Goal: Information Seeking & Learning: Learn about a topic

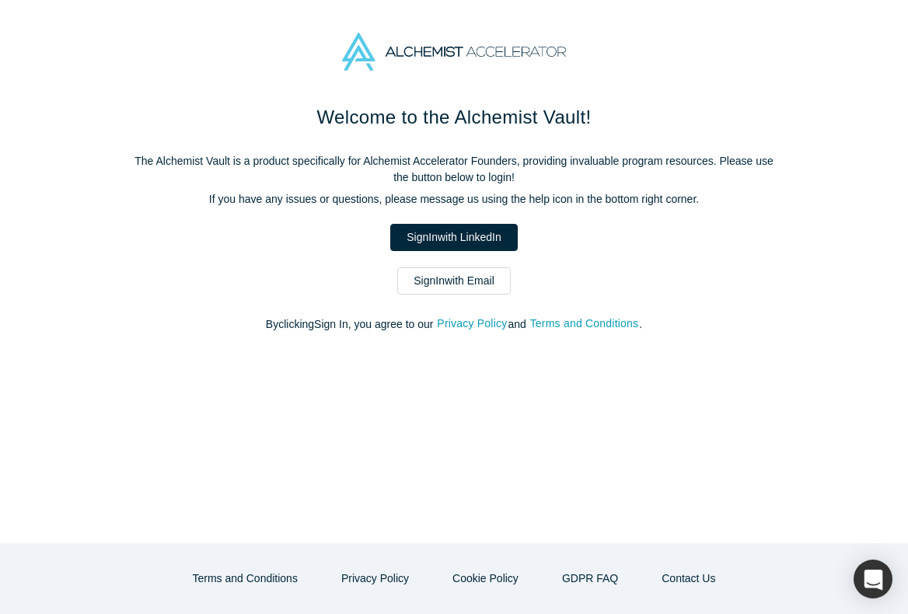
click at [473, 281] on link "Sign In with Email" at bounding box center [454, 280] width 114 height 27
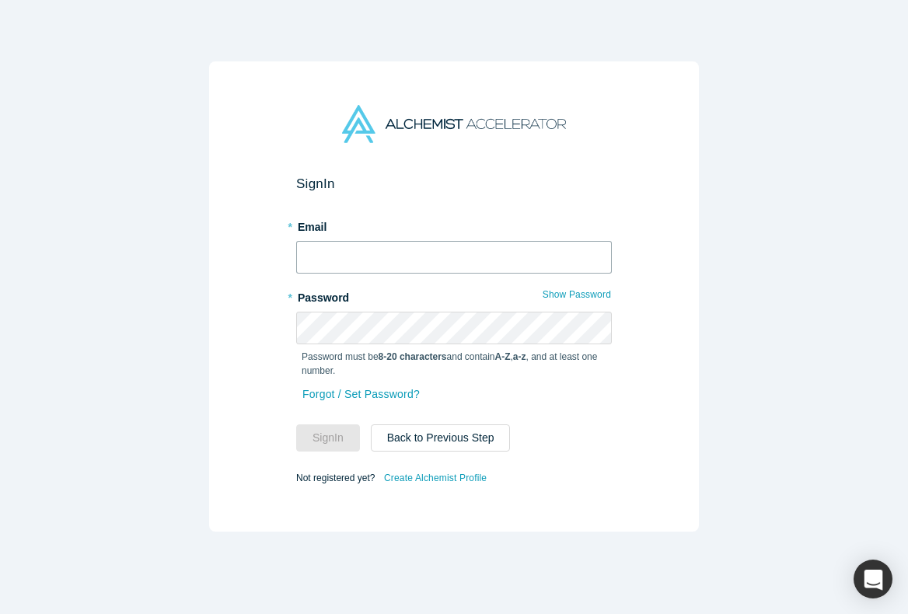
type input "[PERSON_NAME][EMAIL_ADDRESS][DOMAIN_NAME]"
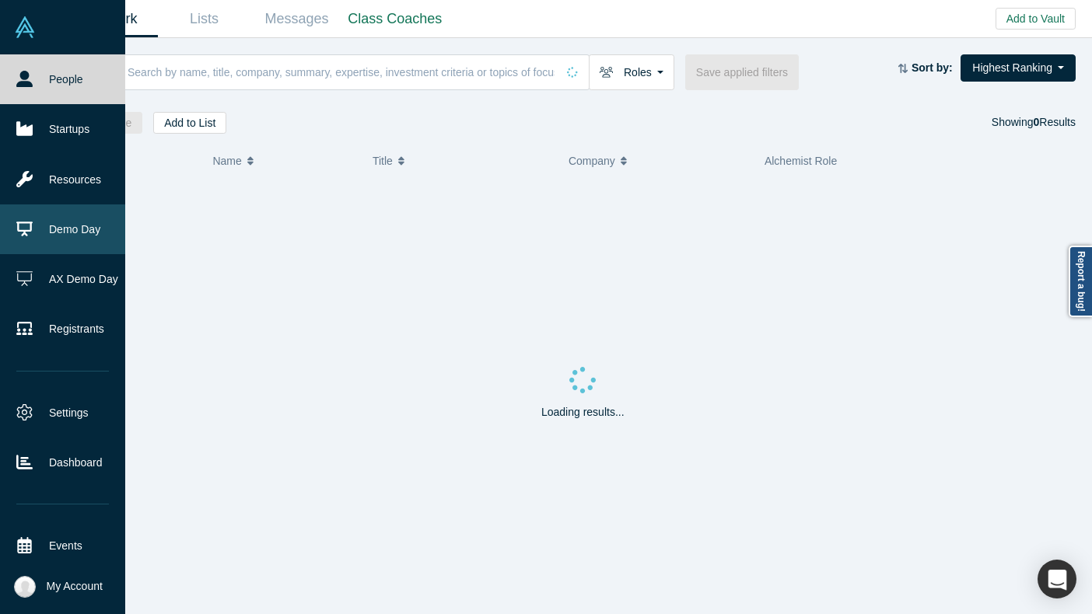
click at [27, 222] on icon at bounding box center [24, 229] width 16 height 16
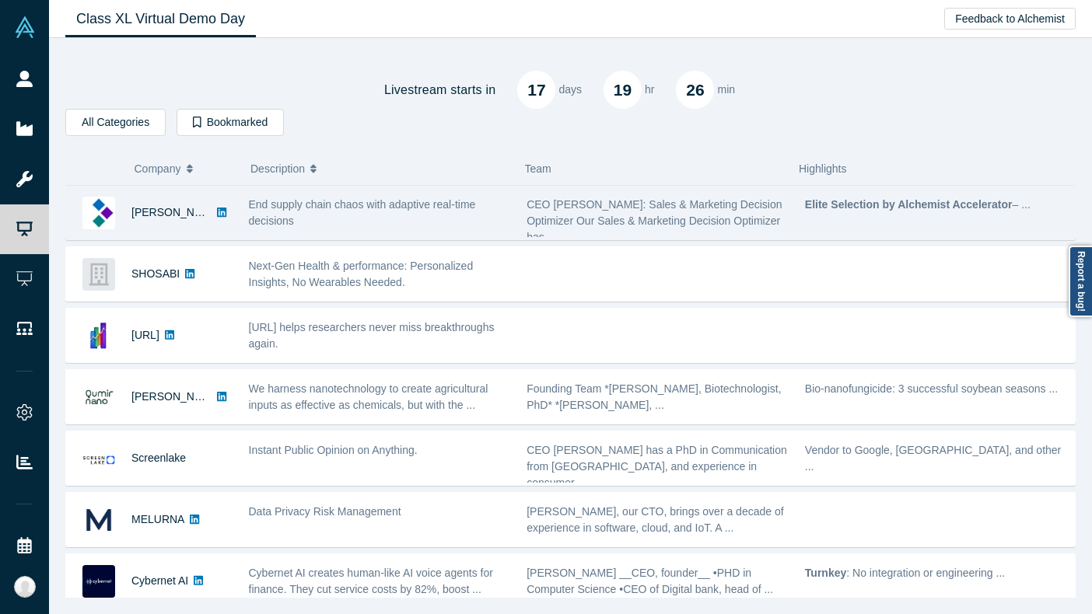
click at [304, 214] on div "End supply chain chaos with adaptive real-time decisions" at bounding box center [380, 213] width 262 height 33
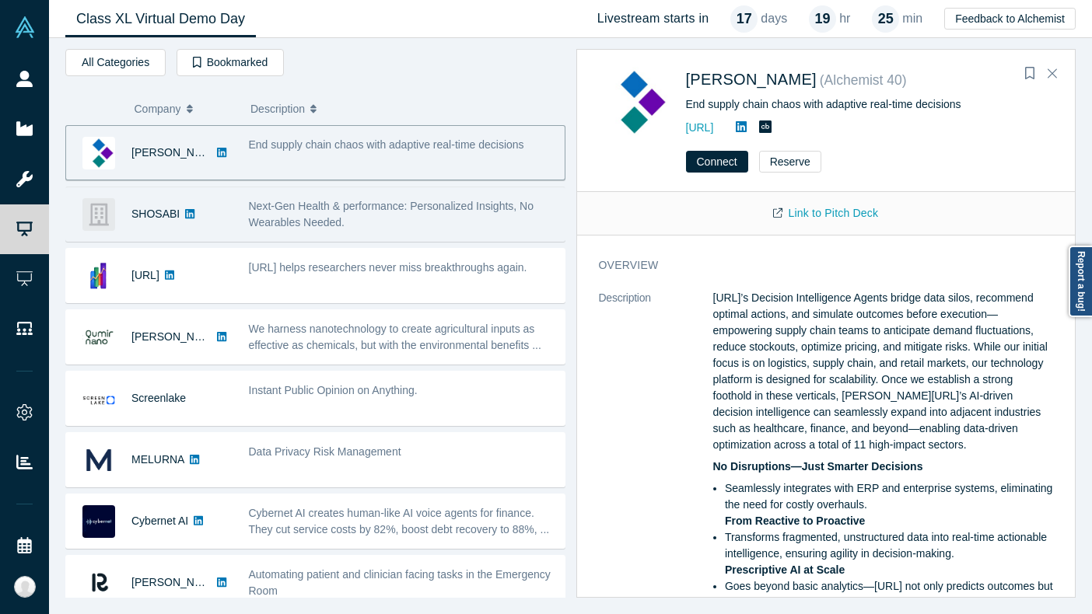
click at [401, 231] on div "Next-Gen Health & performance: Personalized Insights, No Wearables Needed." at bounding box center [402, 214] width 324 height 49
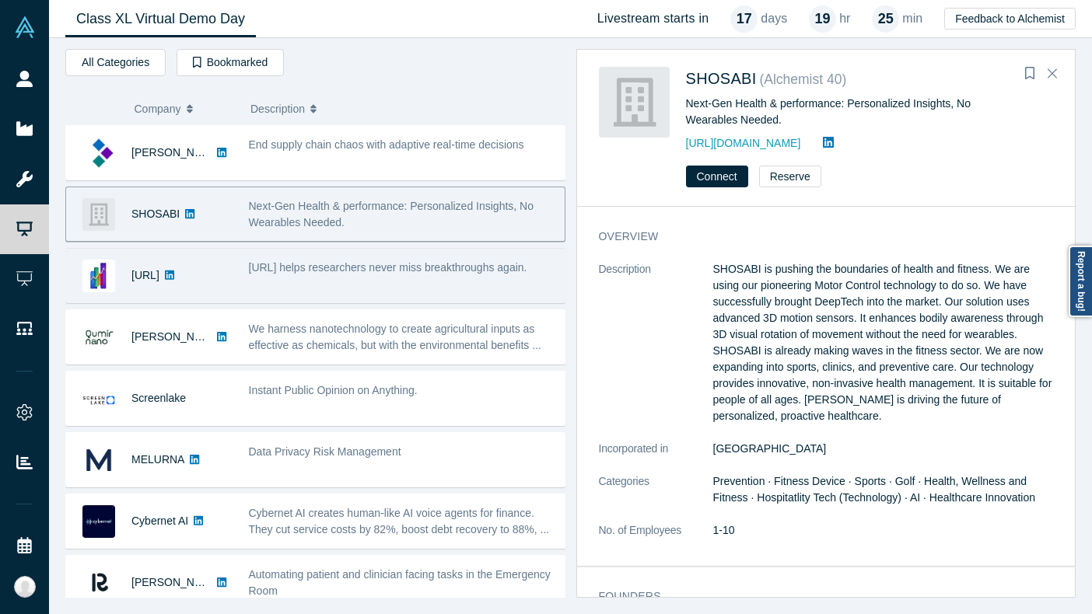
click at [343, 275] on div "[URL] helps researchers never miss breakthroughs again." at bounding box center [403, 268] width 308 height 16
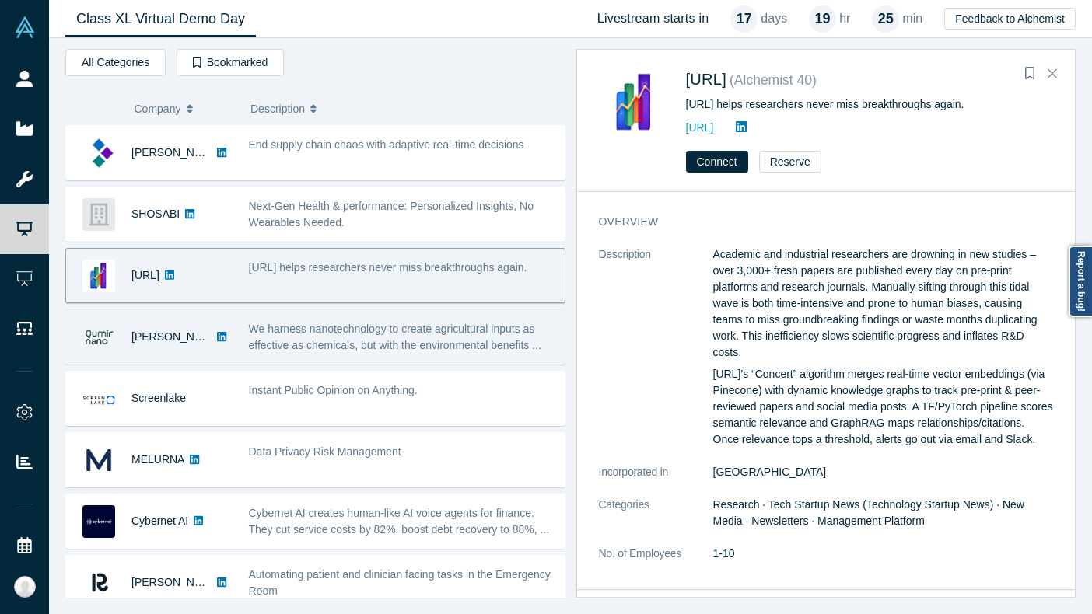
click at [355, 355] on div "We harness nanotechnology to create agricultural inputs as effective as chemica…" at bounding box center [402, 337] width 324 height 49
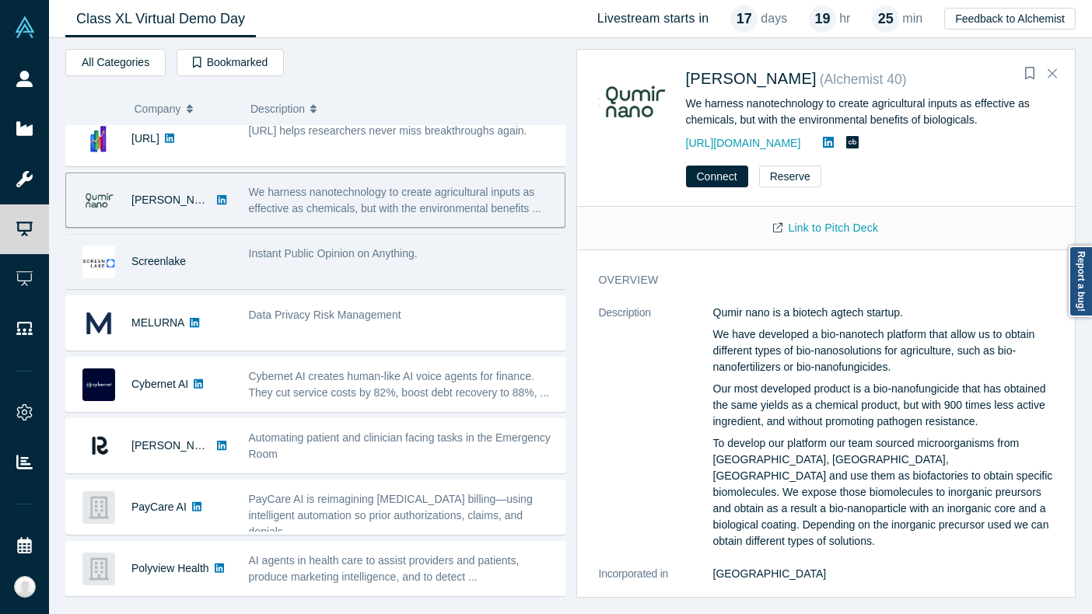
scroll to position [141, 0]
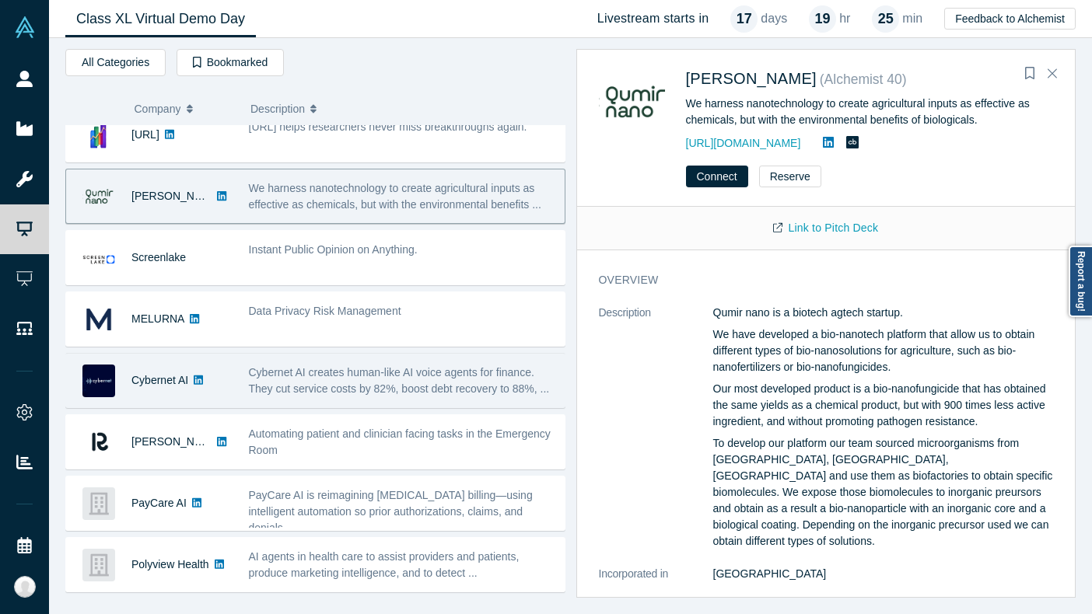
click at [342, 392] on span "Cybernet AI creates human-like AI voice agents for finance. They cut service co…" at bounding box center [399, 380] width 301 height 29
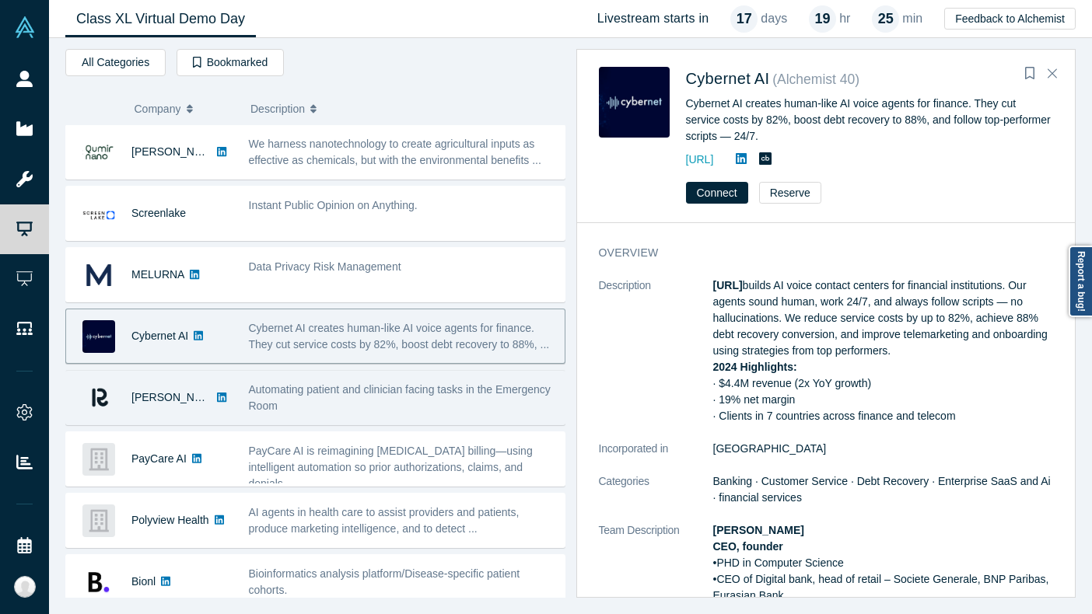
scroll to position [218, 0]
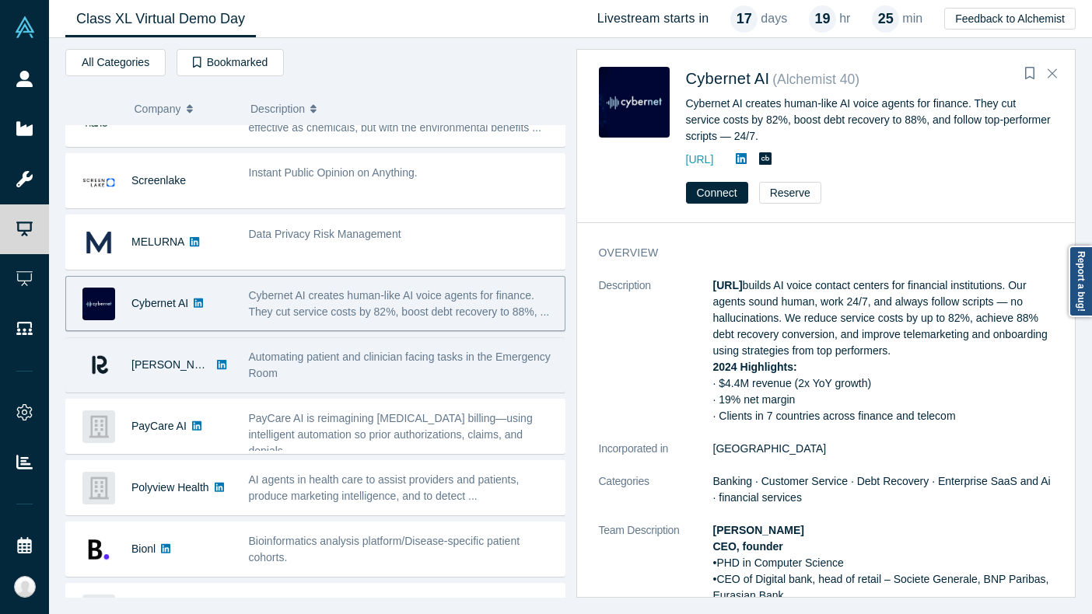
click at [367, 367] on div "Automating patient and clinician facing tasks in the Emergency Room" at bounding box center [403, 365] width 308 height 33
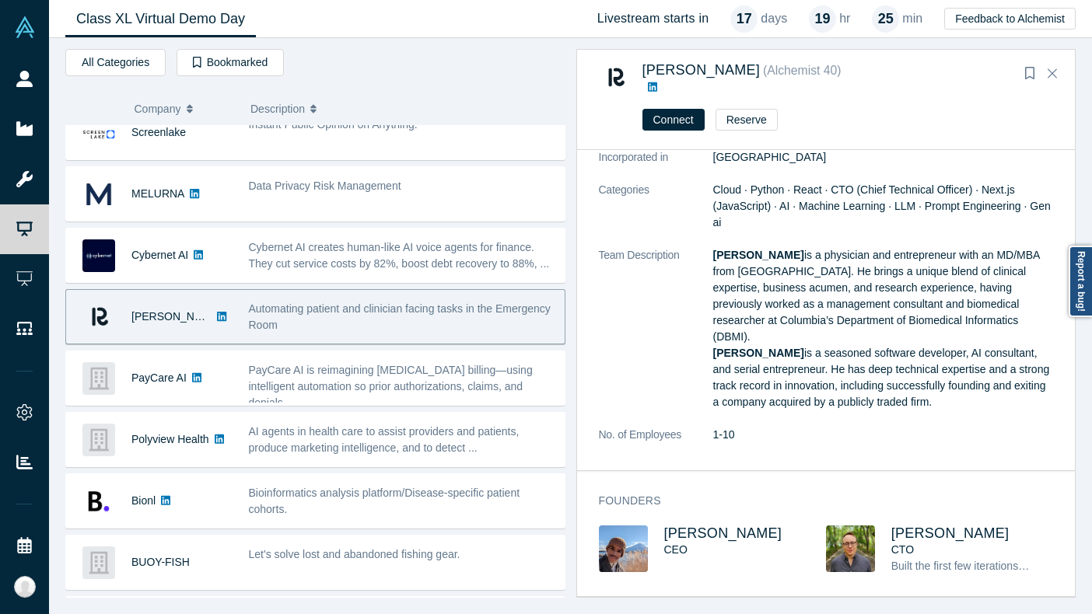
scroll to position [285, 0]
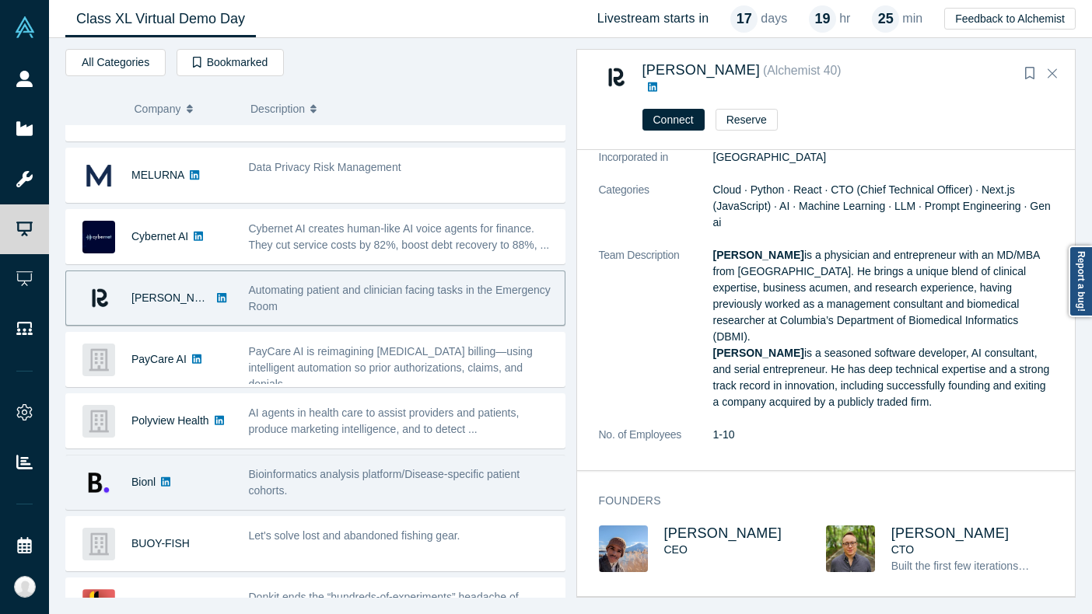
click at [338, 476] on span "Bioinformatics analysis platform/Disease-specific patient cohorts." at bounding box center [384, 482] width 271 height 29
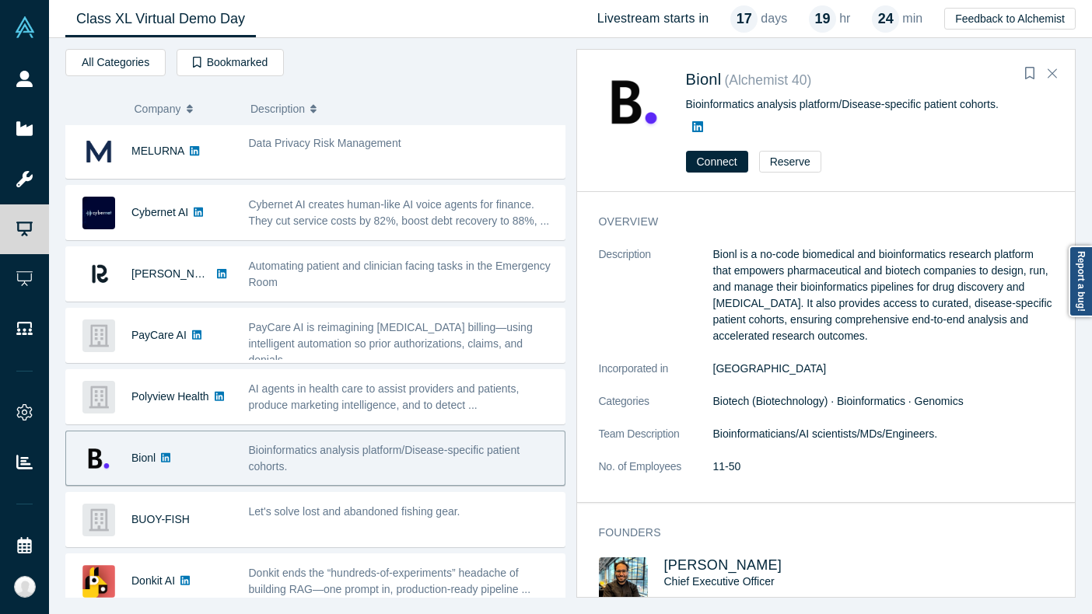
scroll to position [387, 0]
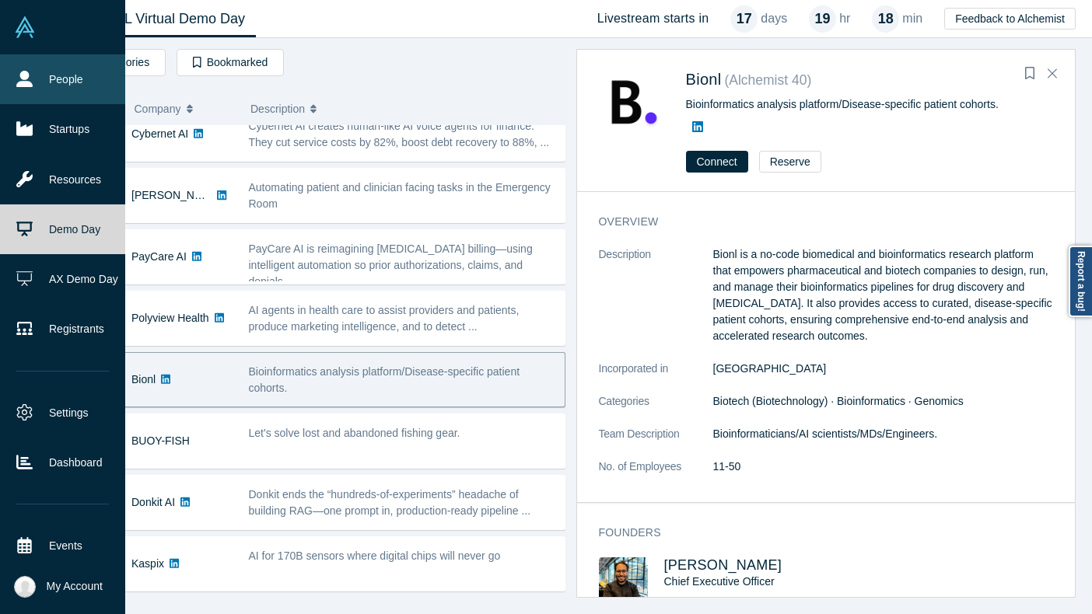
click at [30, 71] on icon at bounding box center [24, 79] width 16 height 16
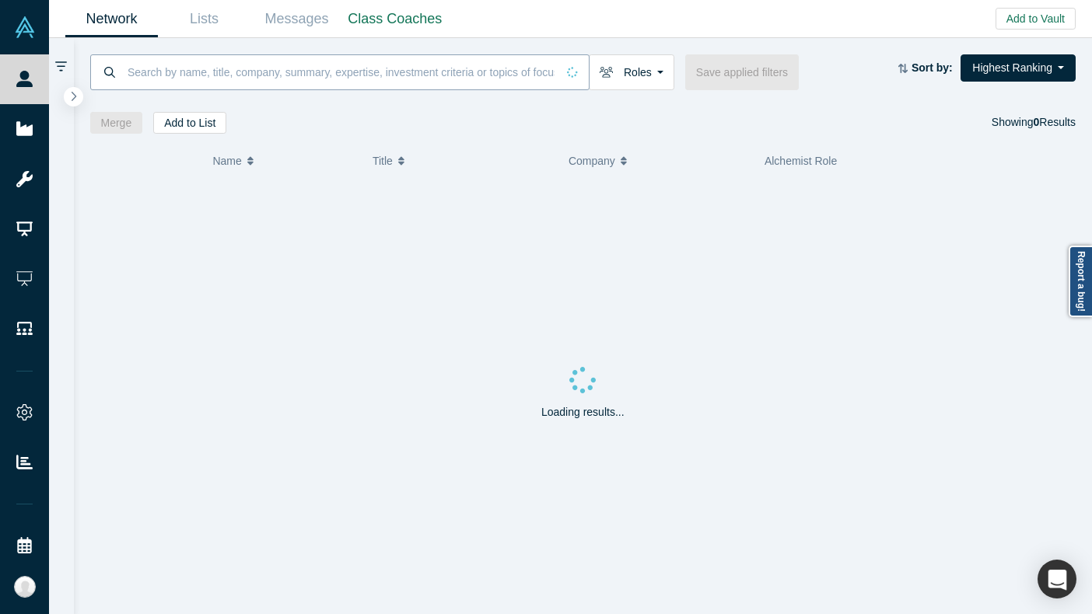
click at [237, 75] on input at bounding box center [341, 72] width 430 height 37
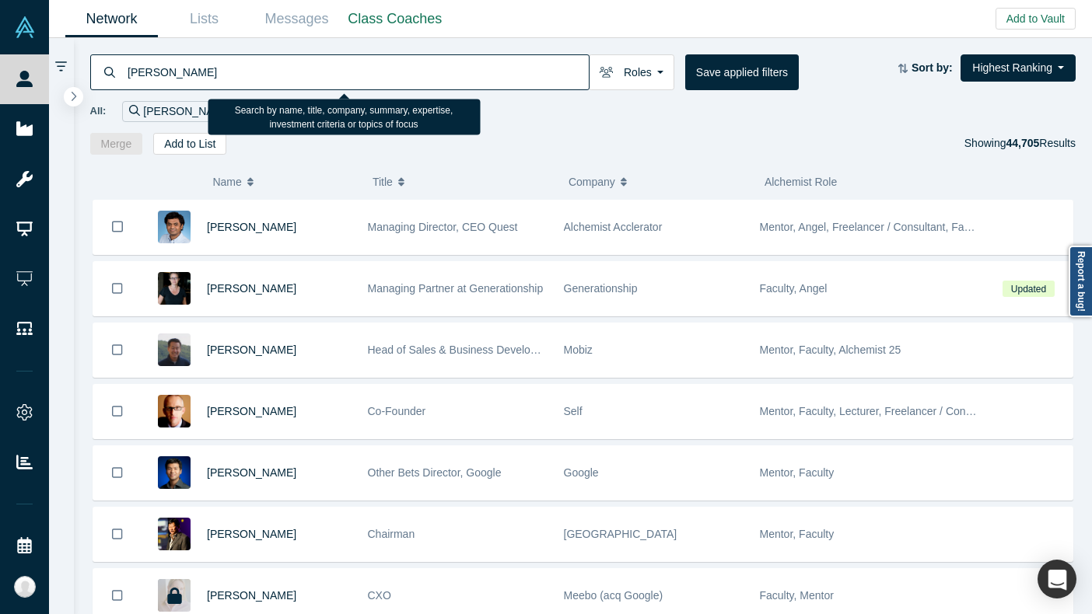
type input "[PERSON_NAME]"
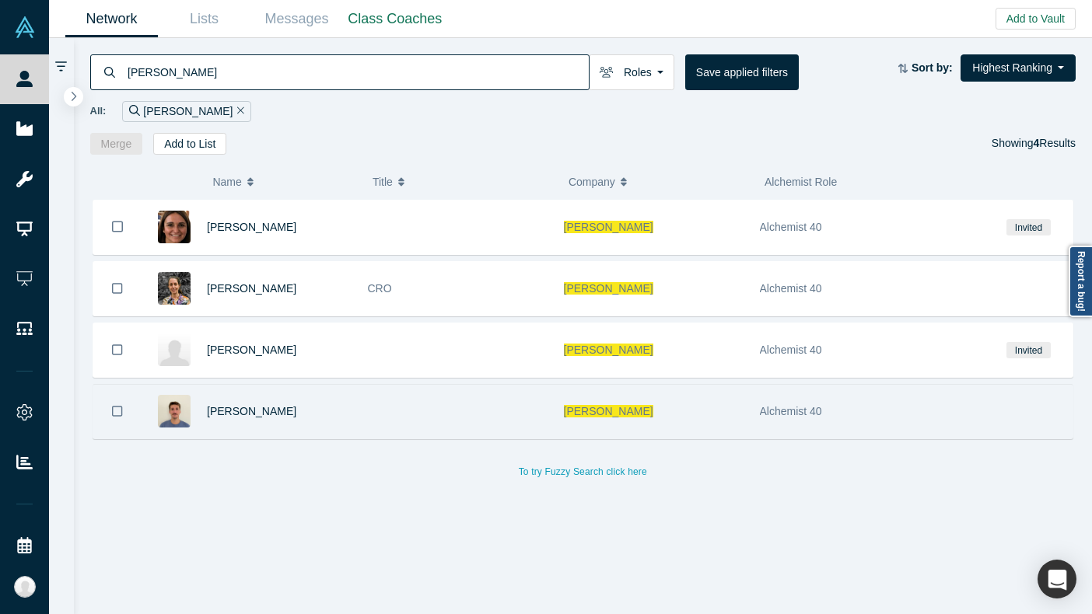
click at [416, 405] on div at bounding box center [457, 412] width 196 height 54
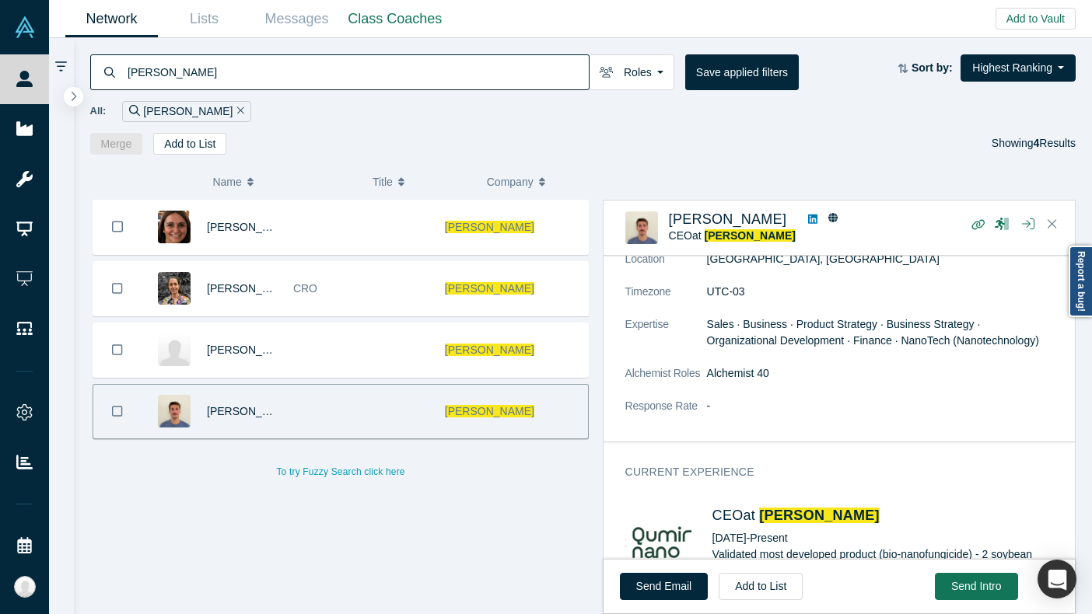
scroll to position [551, 0]
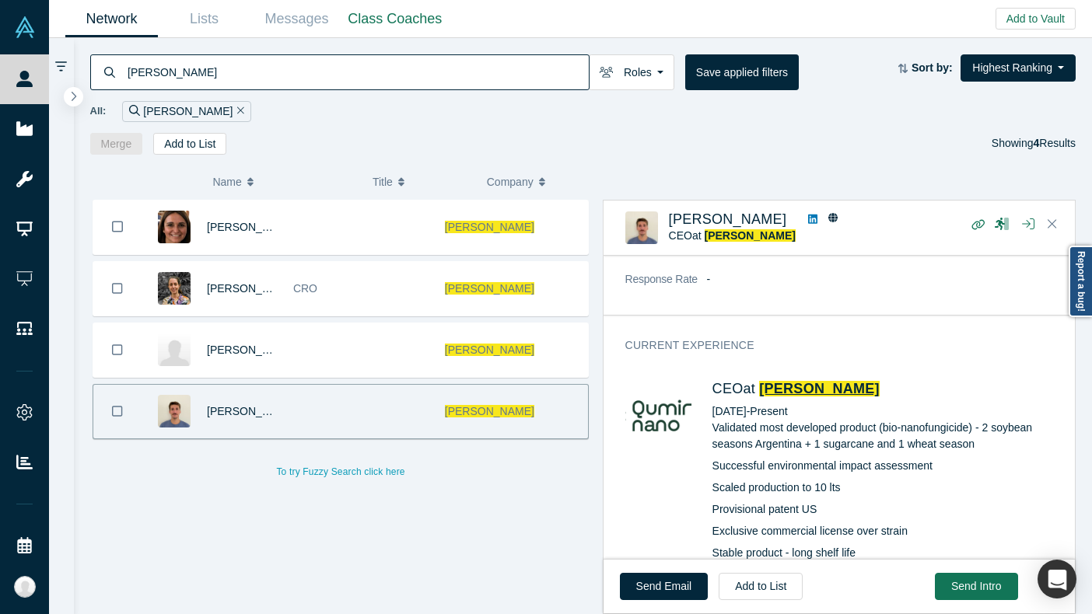
click at [783, 387] on span "[PERSON_NAME]" at bounding box center [819, 389] width 121 height 16
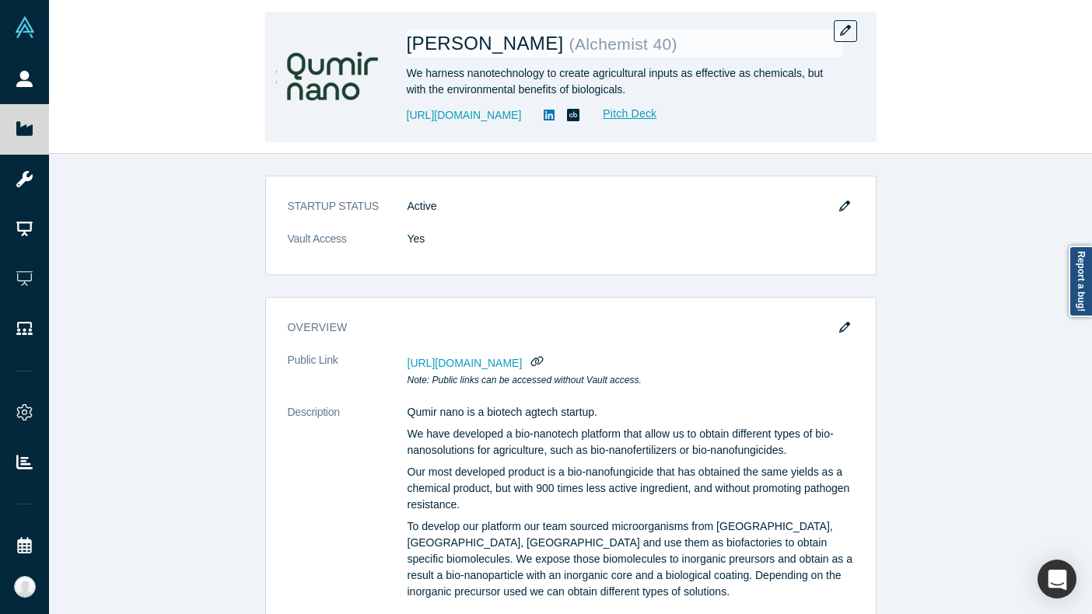
click at [627, 89] on div "We harness nanotechnology to create agricultural inputs as effective as chemica…" at bounding box center [624, 81] width 435 height 33
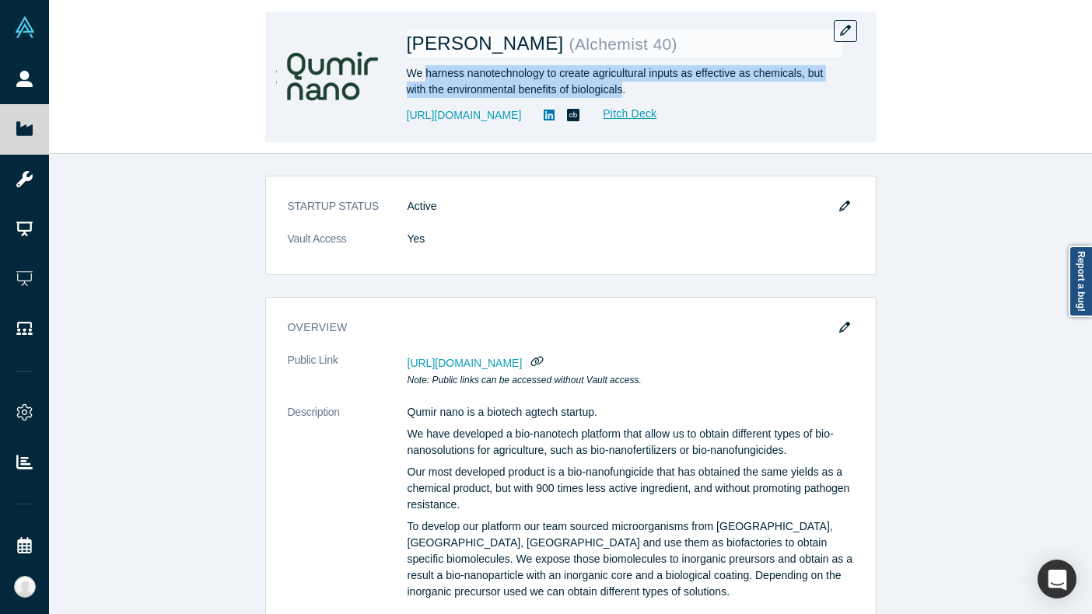
drag, startPoint x: 625, startPoint y: 89, endPoint x: 424, endPoint y: 78, distance: 201.7
click at [424, 78] on div "We harness nanotechnology to create agricultural inputs as effective as chemica…" at bounding box center [624, 81] width 435 height 33
copy div "harness nanotechnology to create agricultural inputs as effective as chemicals,…"
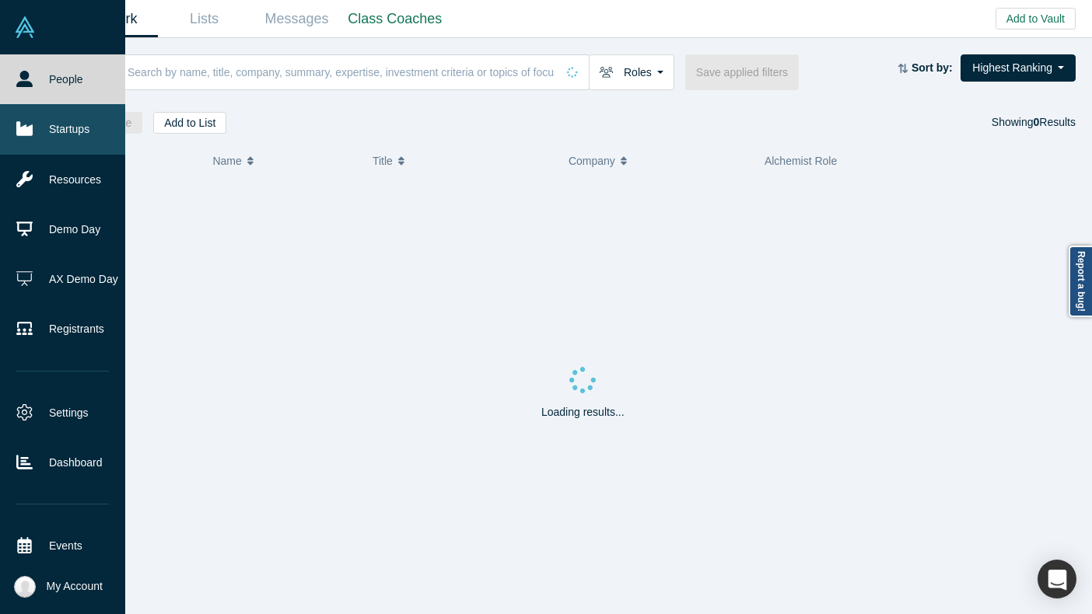
click at [26, 115] on link "Startups" at bounding box center [62, 129] width 125 height 50
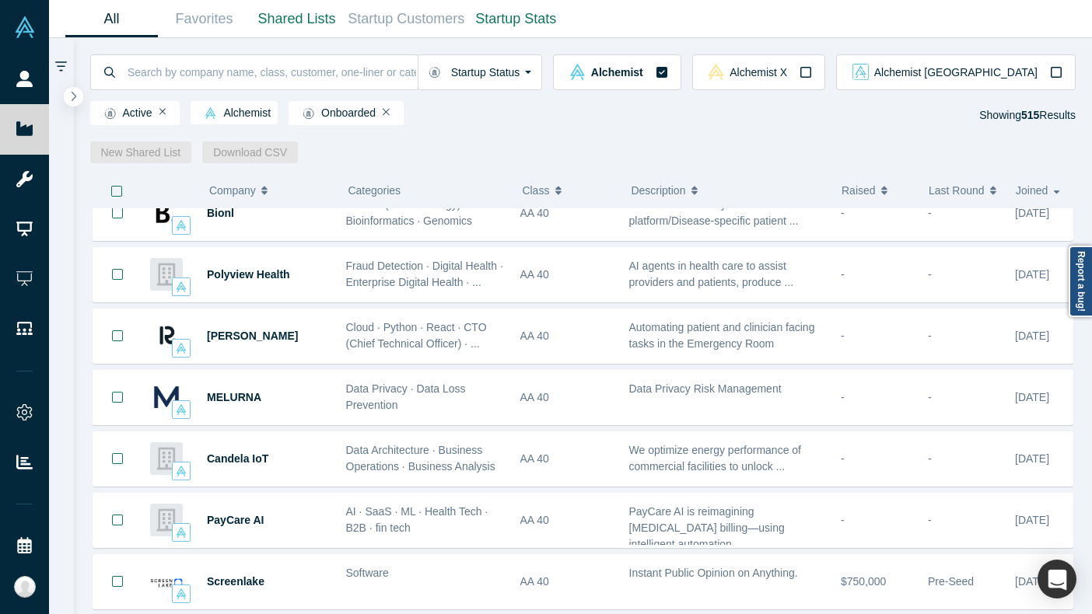
scroll to position [849, 0]
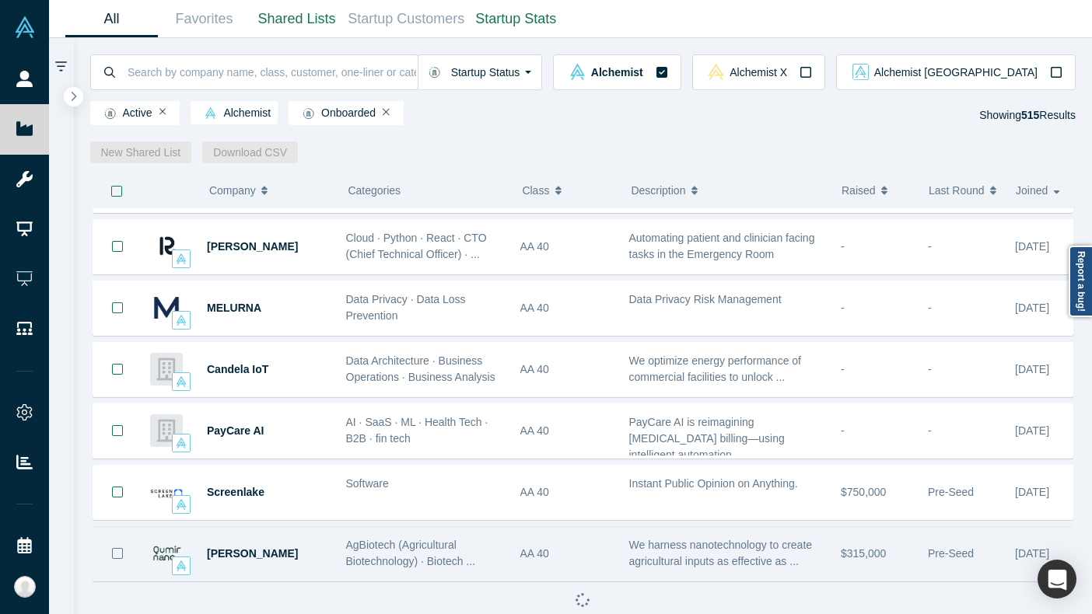
click at [111, 556] on icon "Bookmark" at bounding box center [117, 553] width 12 height 12
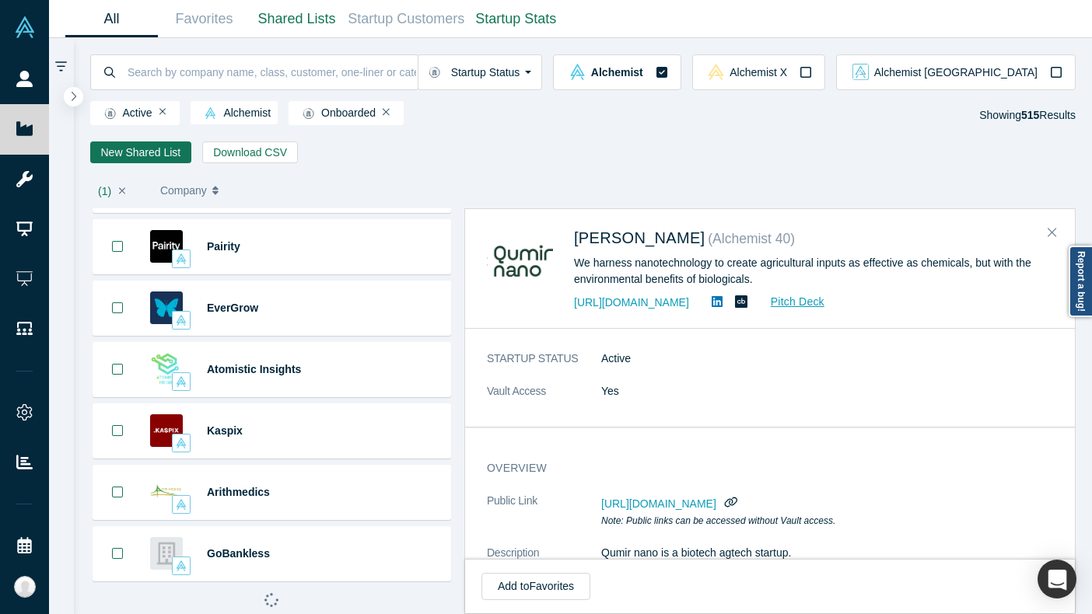
scroll to position [1460, 0]
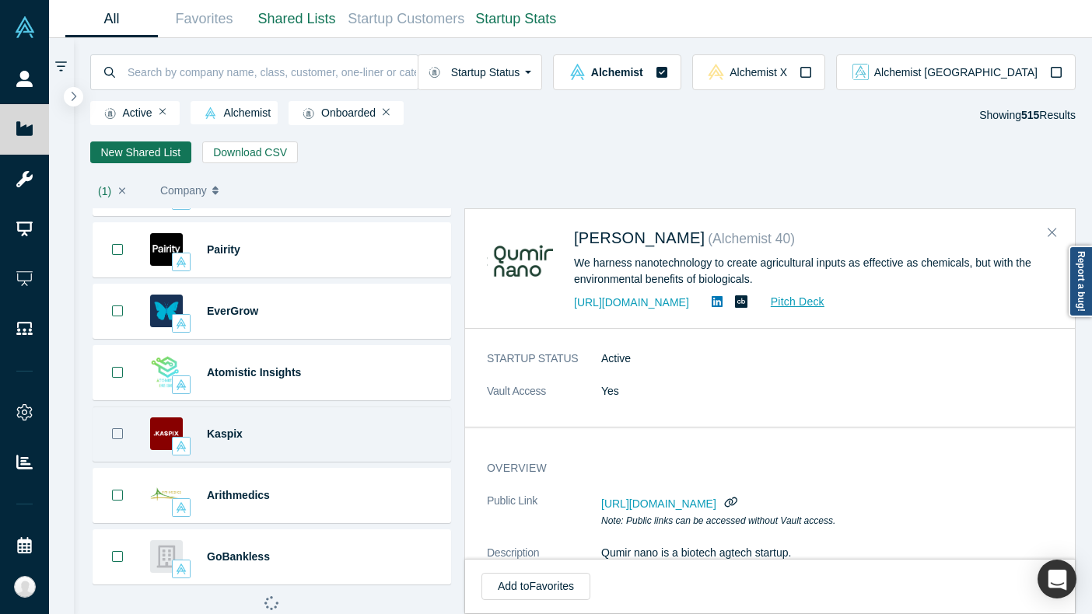
click at [122, 433] on icon "Bookmark" at bounding box center [117, 433] width 11 height 11
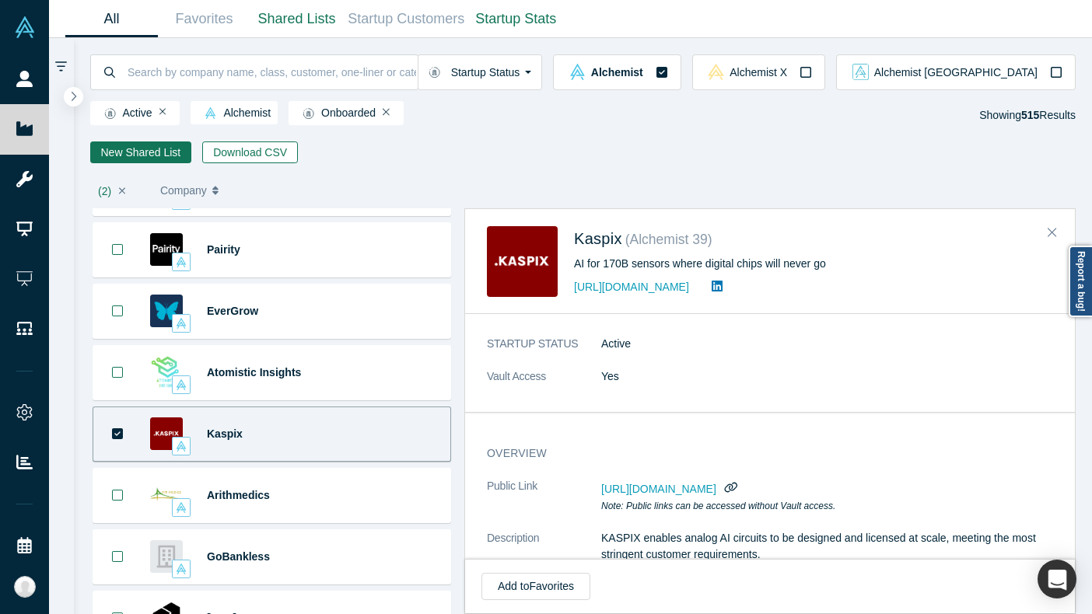
click at [218, 160] on button "Download CSV" at bounding box center [250, 153] width 96 height 22
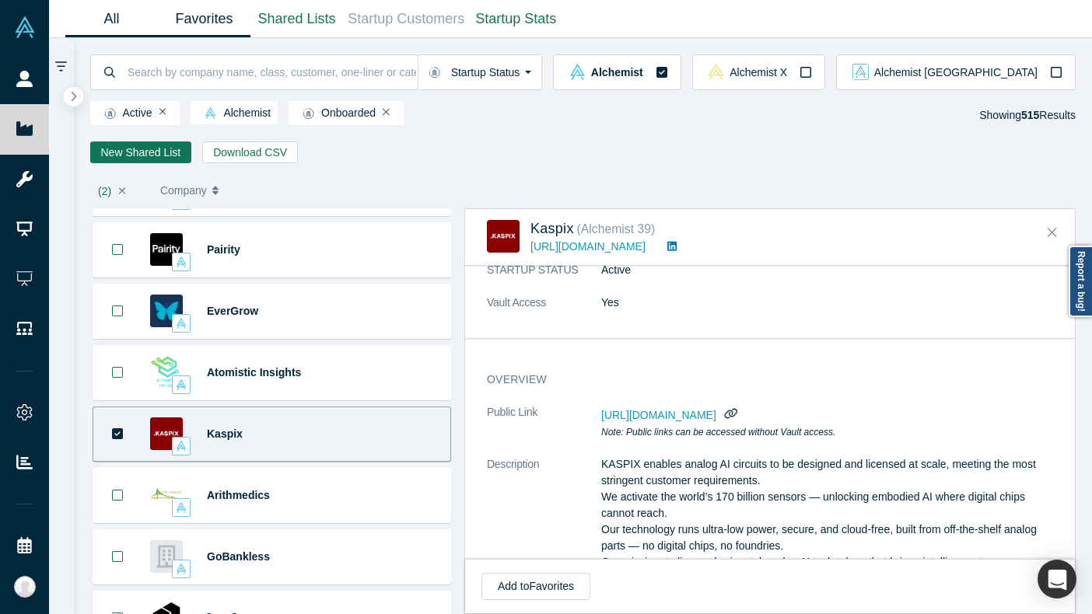
scroll to position [0, 0]
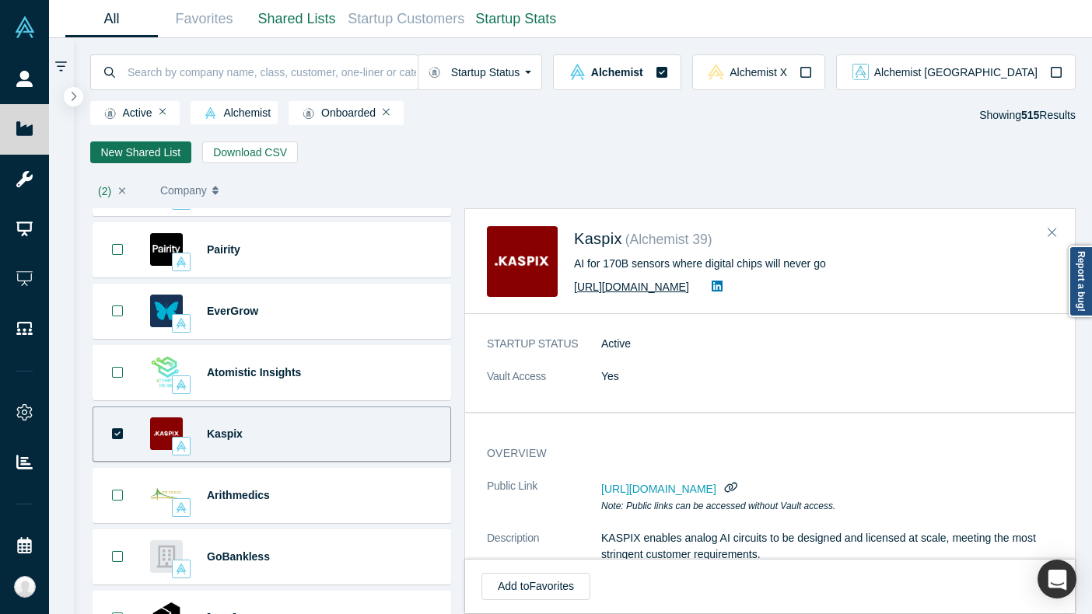
click at [619, 286] on link "[URL][DOMAIN_NAME]" at bounding box center [631, 287] width 115 height 12
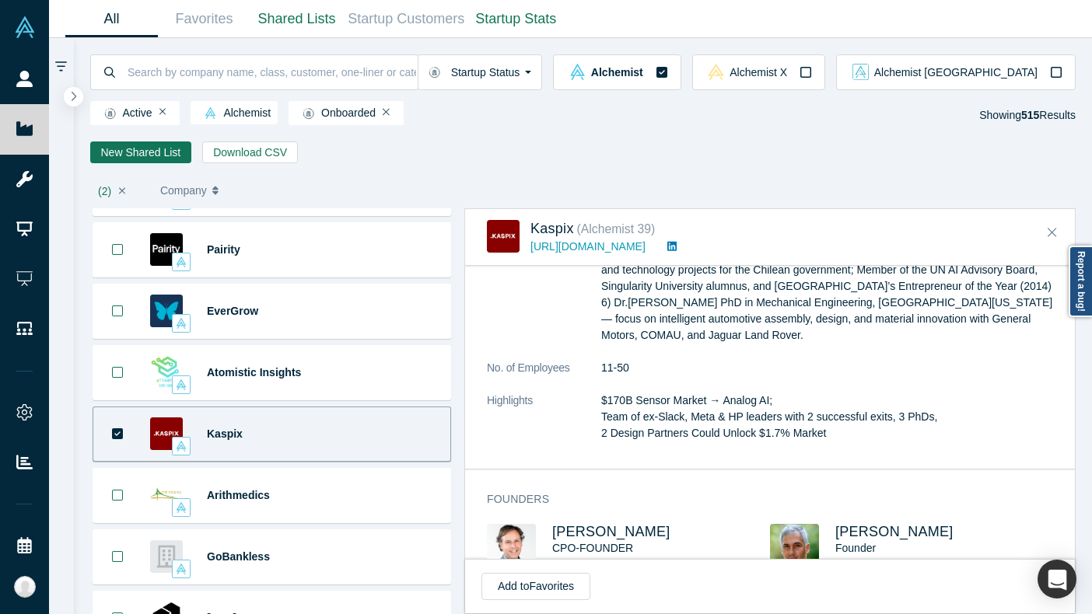
scroll to position [666, 0]
